Goal: Task Accomplishment & Management: Use online tool/utility

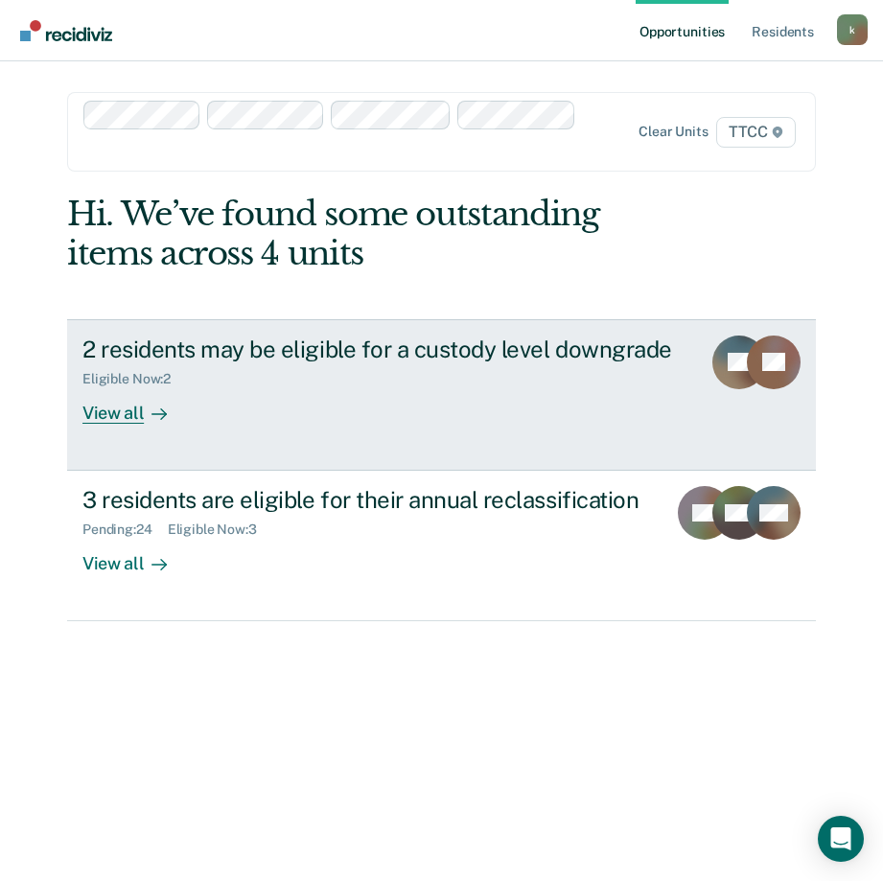
click at [136, 413] on div "View all" at bounding box center [135, 404] width 107 height 37
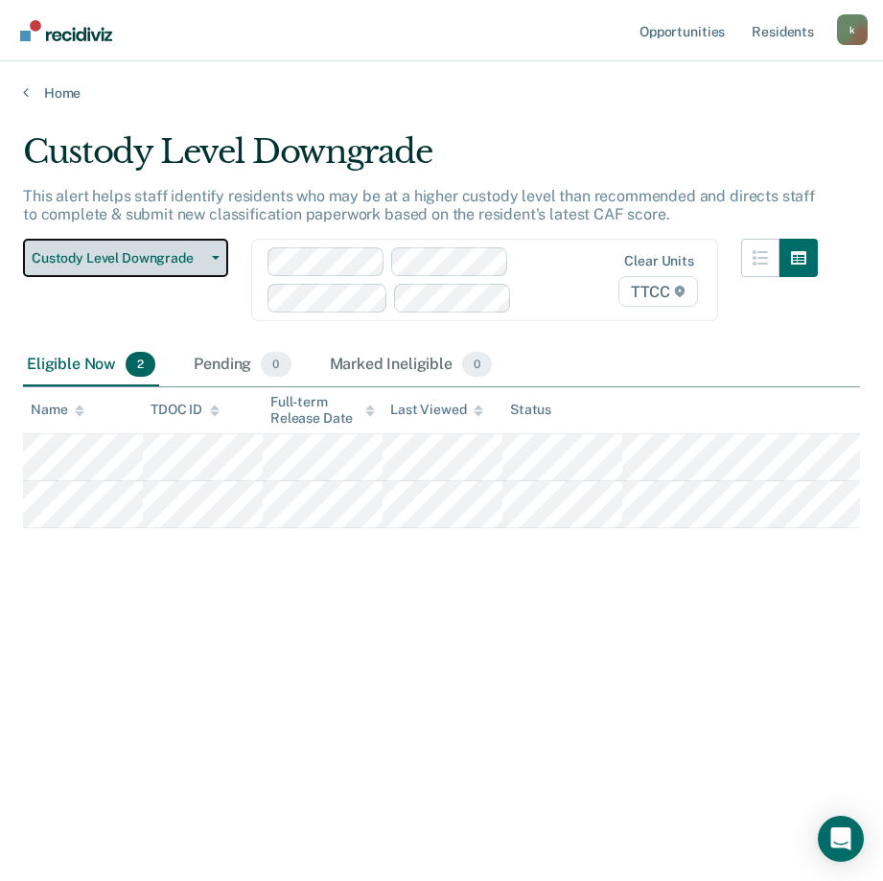
click at [196, 253] on span "Custody Level Downgrade" at bounding box center [118, 258] width 173 height 16
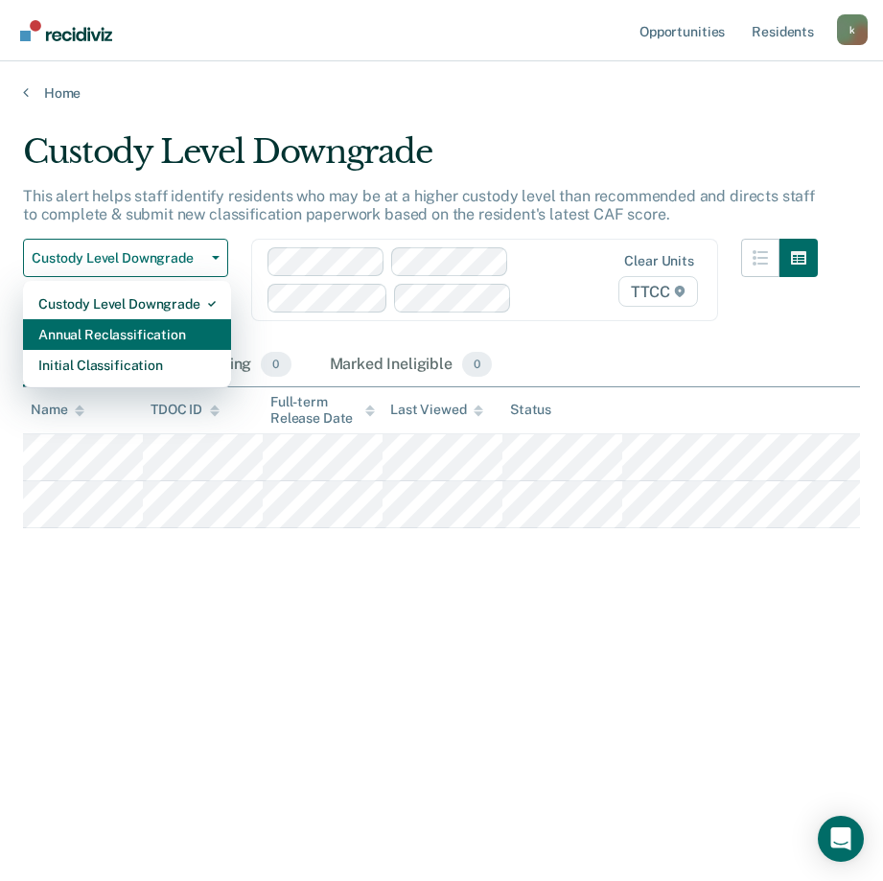
click at [172, 327] on div "Annual Reclassification" at bounding box center [126, 334] width 177 height 31
